Goal: Task Accomplishment & Management: Complete application form

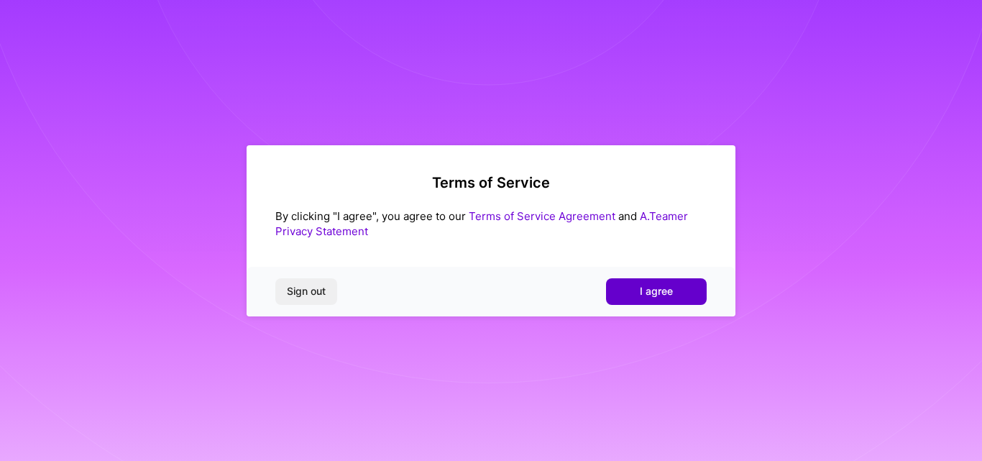
click at [660, 282] on button "I agree" at bounding box center [656, 291] width 101 height 26
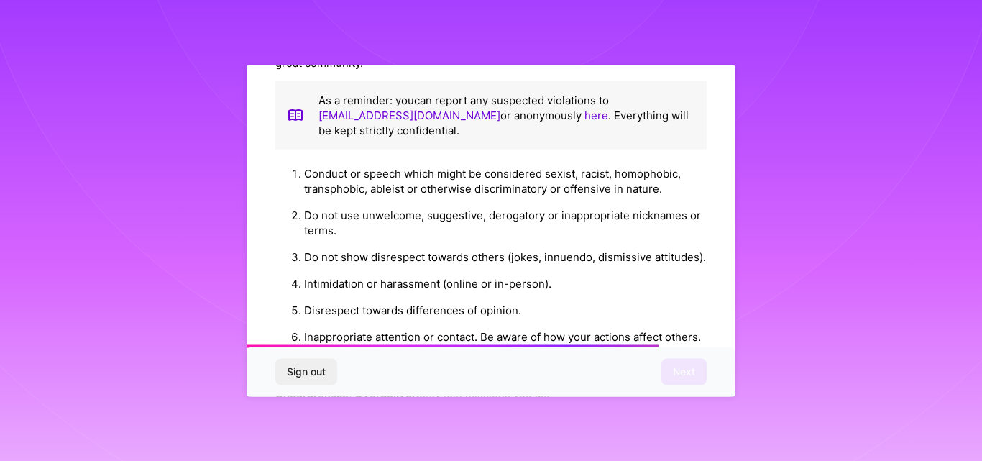
scroll to position [1449, 0]
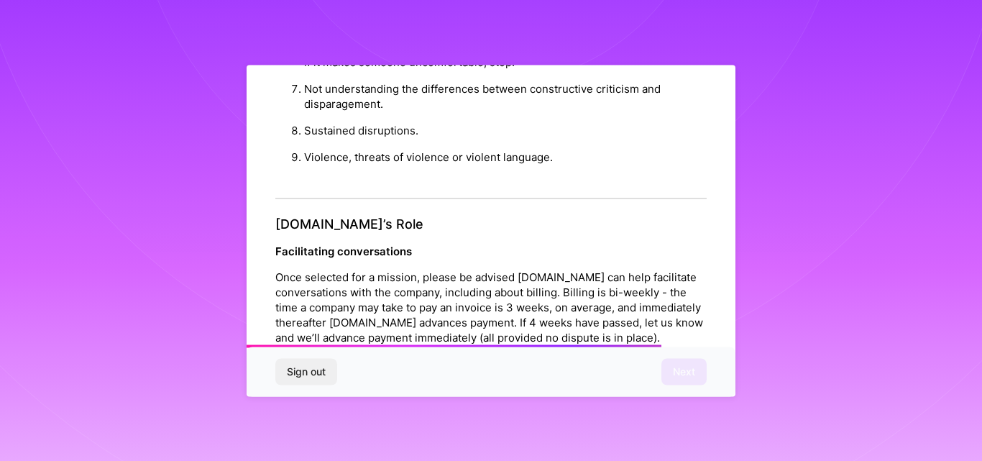
click at [706, 319] on div "Platform Code of Conduct This is the [DOMAIN_NAME] Platform Code of Conduct! We…" at bounding box center [491, 231] width 489 height 332
click at [696, 376] on div "Sign out Next" at bounding box center [491, 371] width 489 height 49
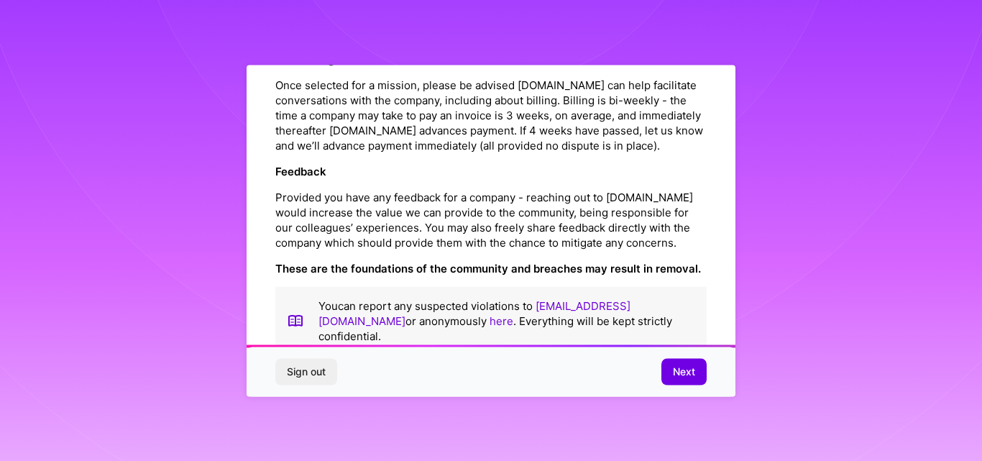
scroll to position [1707, 0]
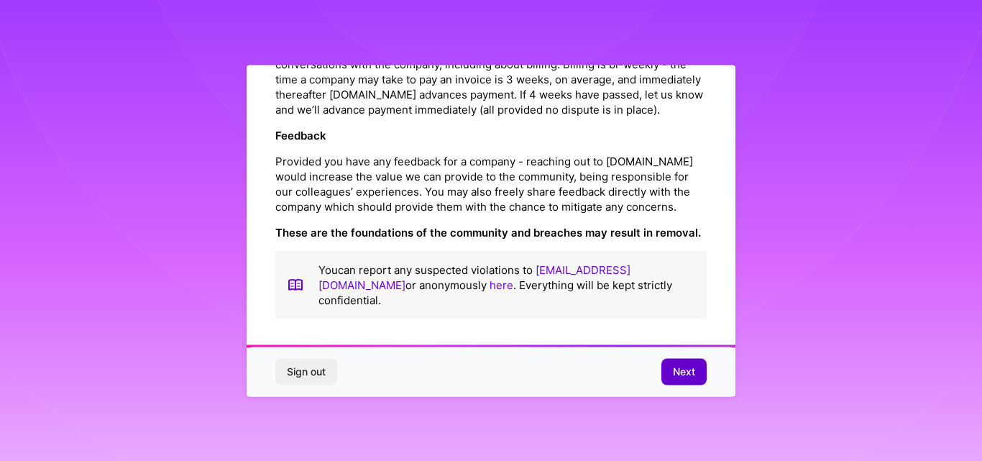
click at [683, 373] on span "Next" at bounding box center [684, 372] width 22 height 14
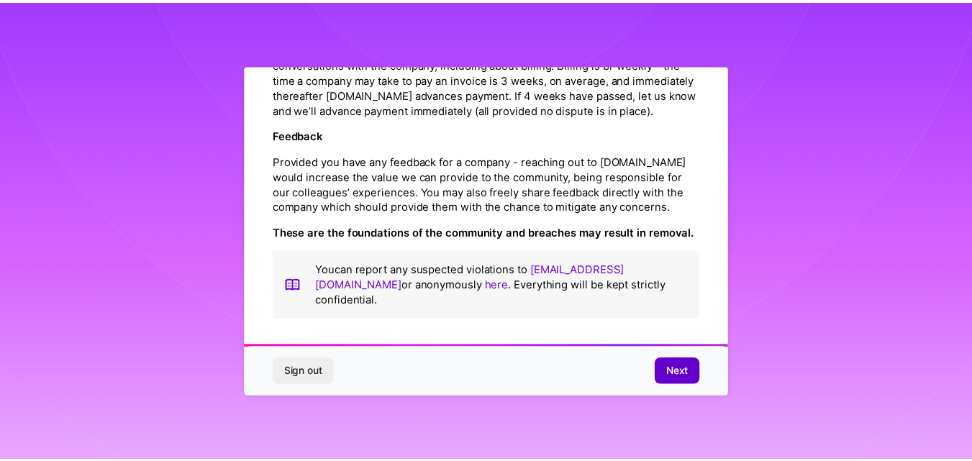
scroll to position [57, 0]
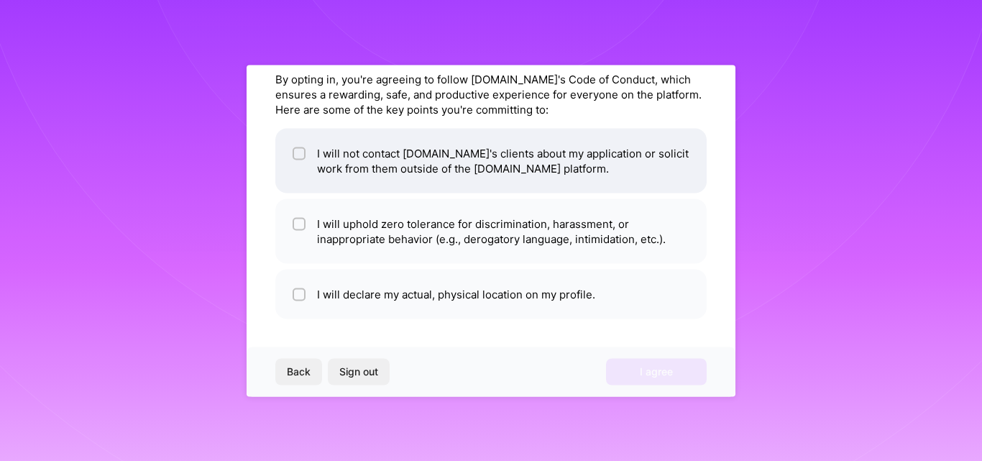
click at [302, 155] on input "checkbox" at bounding box center [301, 154] width 10 height 10
checkbox input "true"
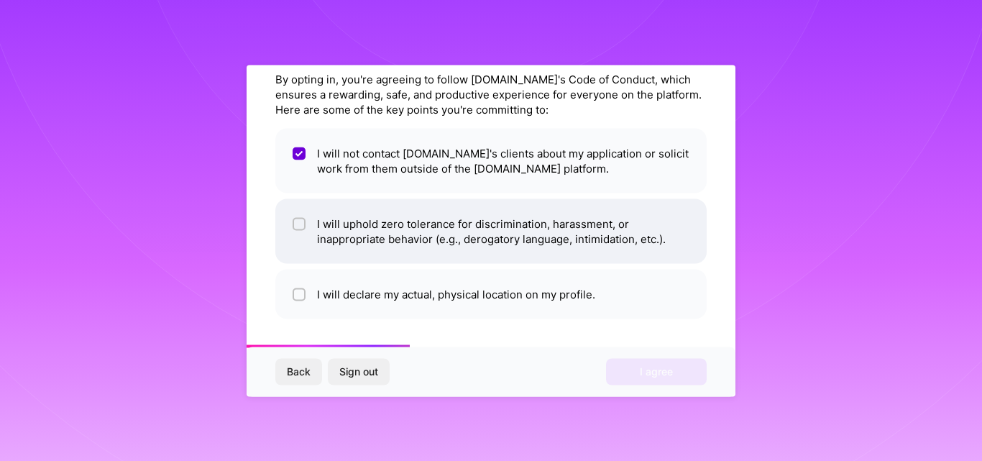
click at [301, 225] on input "checkbox" at bounding box center [301, 224] width 10 height 10
checkbox input "true"
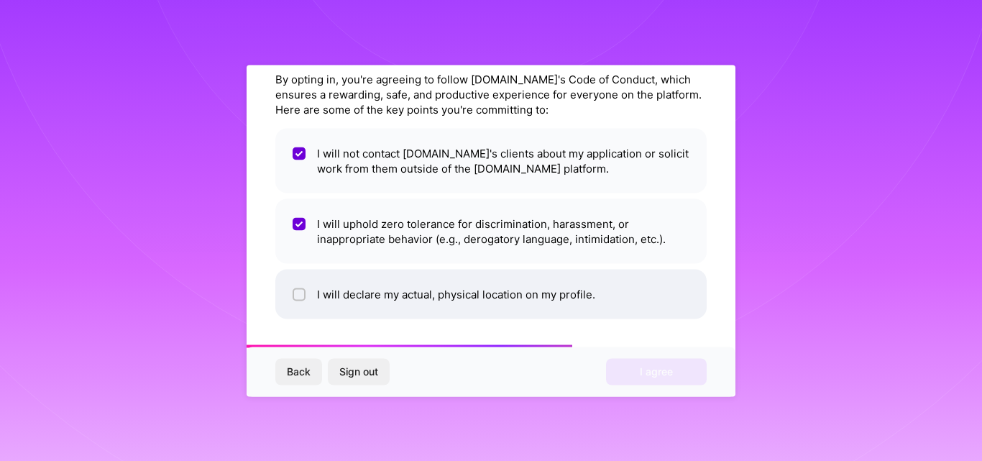
click at [302, 297] on input "checkbox" at bounding box center [301, 295] width 10 height 10
checkbox input "true"
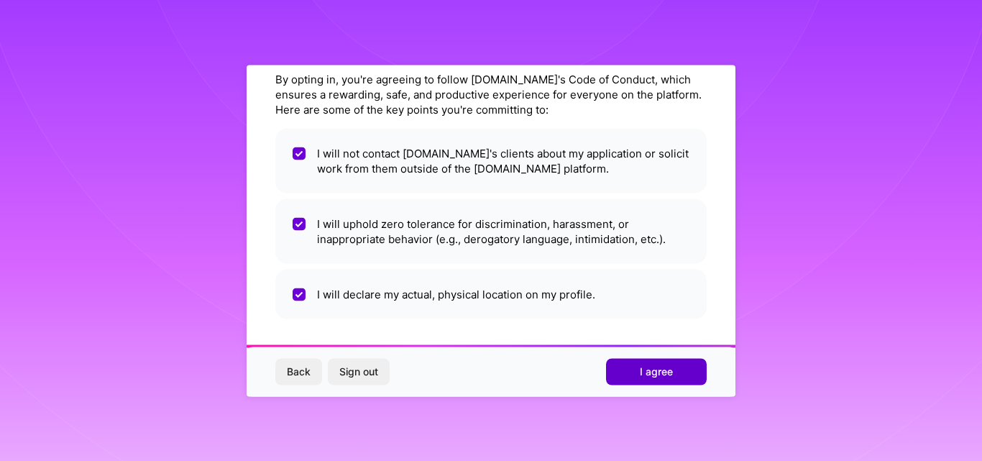
click at [685, 373] on button "I agree" at bounding box center [656, 372] width 101 height 26
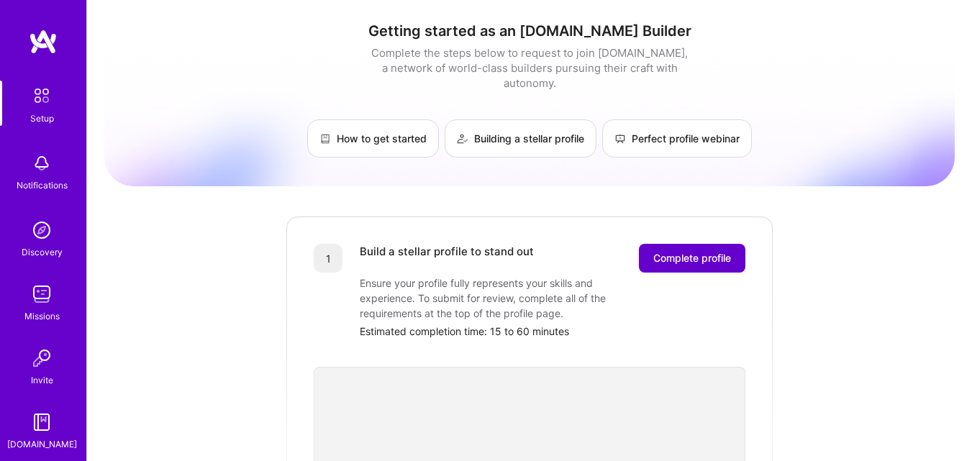
click at [688, 251] on span "Complete profile" at bounding box center [692, 258] width 78 height 14
